Goal: Find contact information: Find contact information

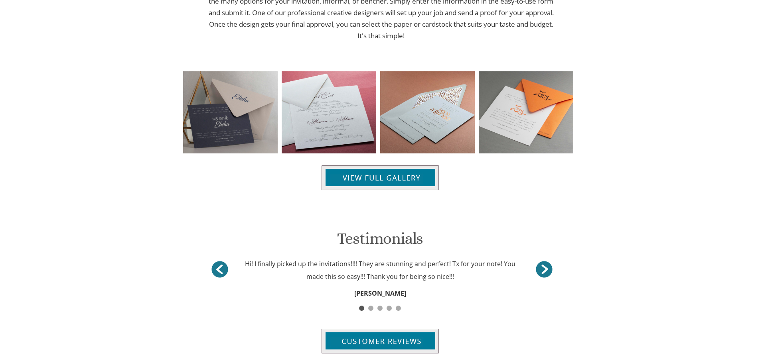
scroll to position [616, 0]
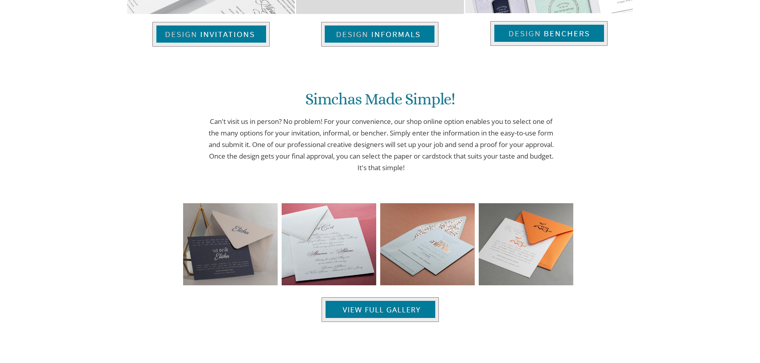
scroll to position [0, 0]
